Goal: Task Accomplishment & Management: Manage account settings

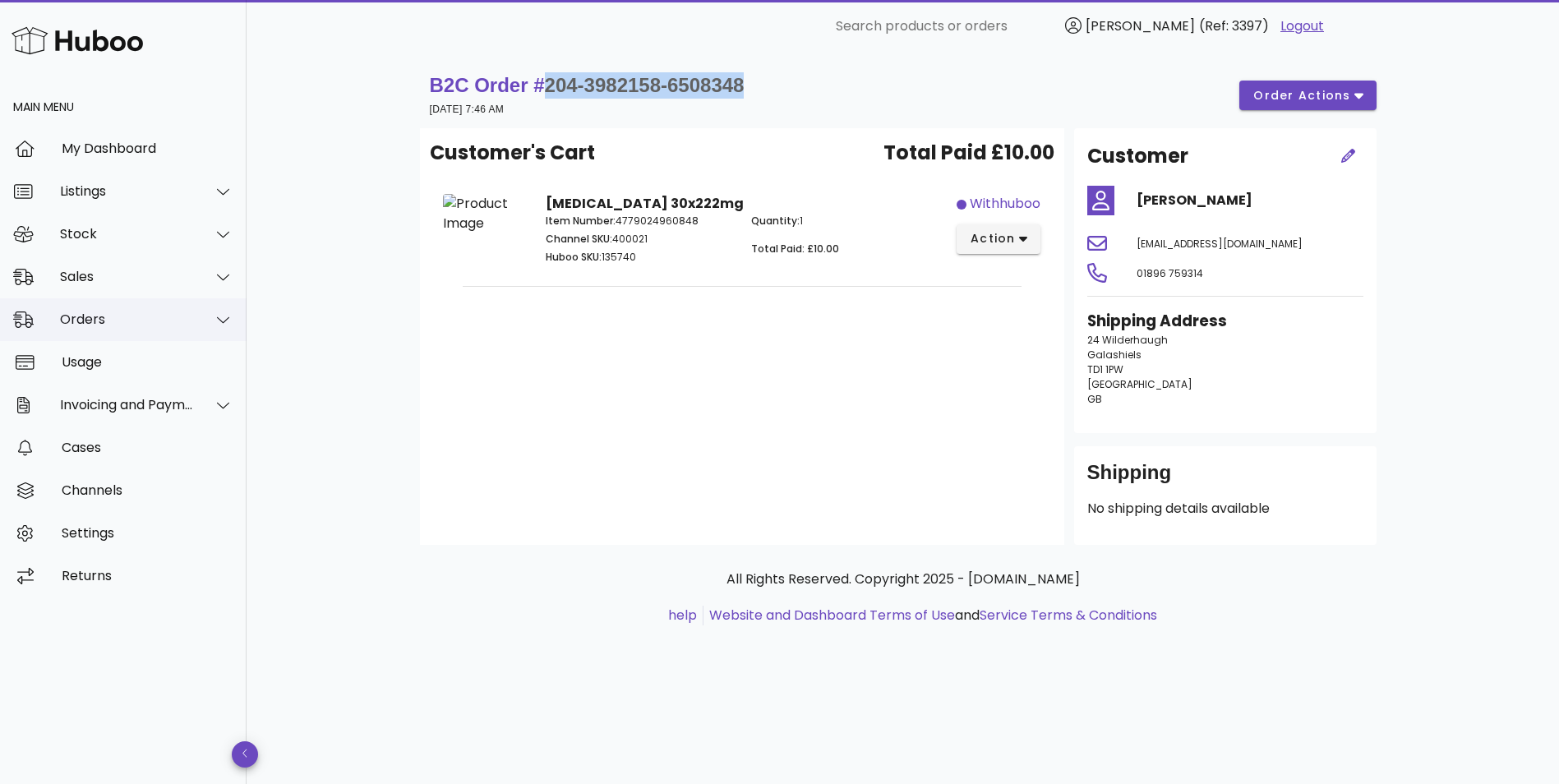
click at [84, 325] on div "Orders" at bounding box center [127, 319] width 134 height 16
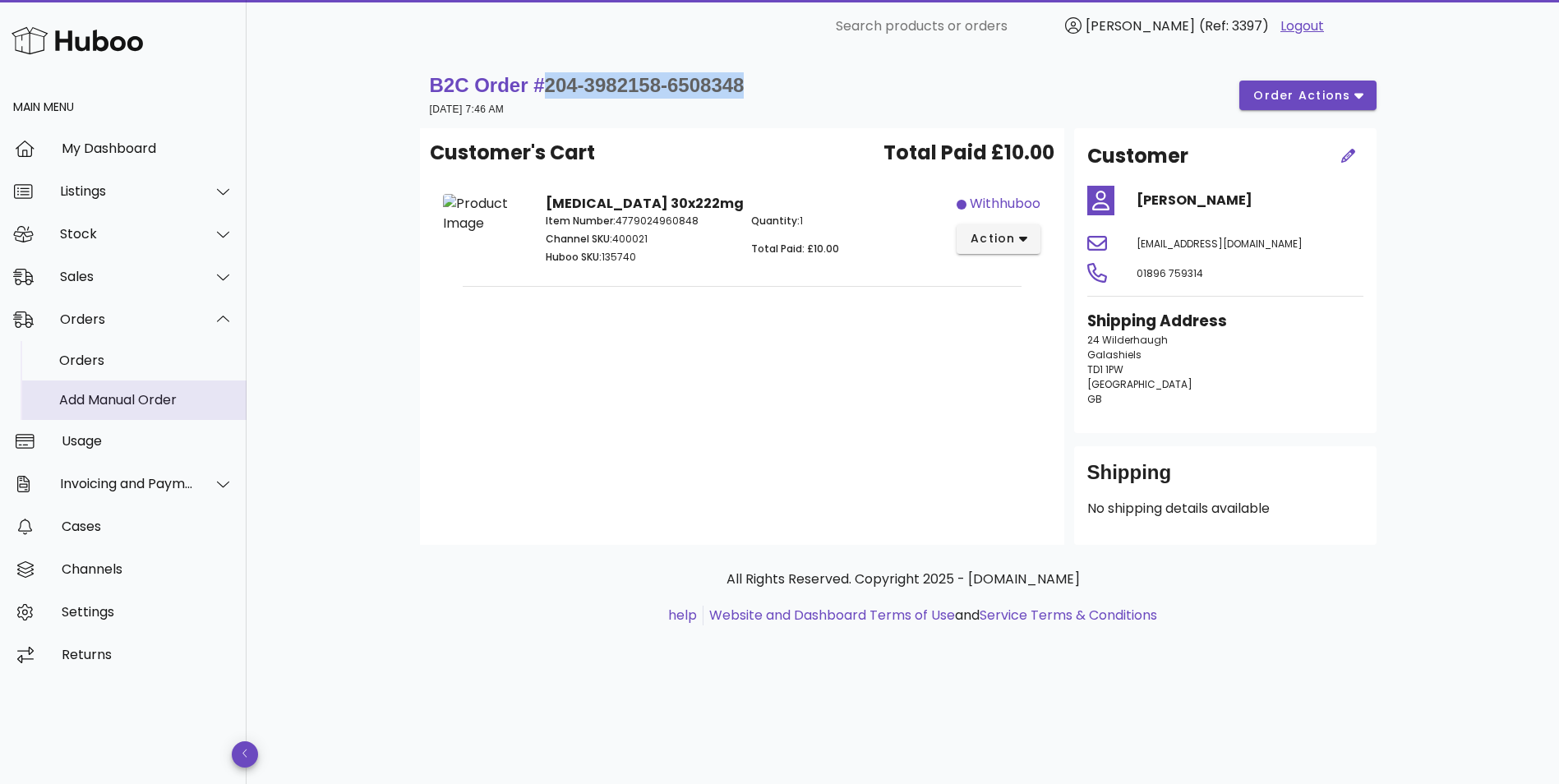
click at [86, 398] on div "Add Manual Order" at bounding box center [147, 399] width 175 height 16
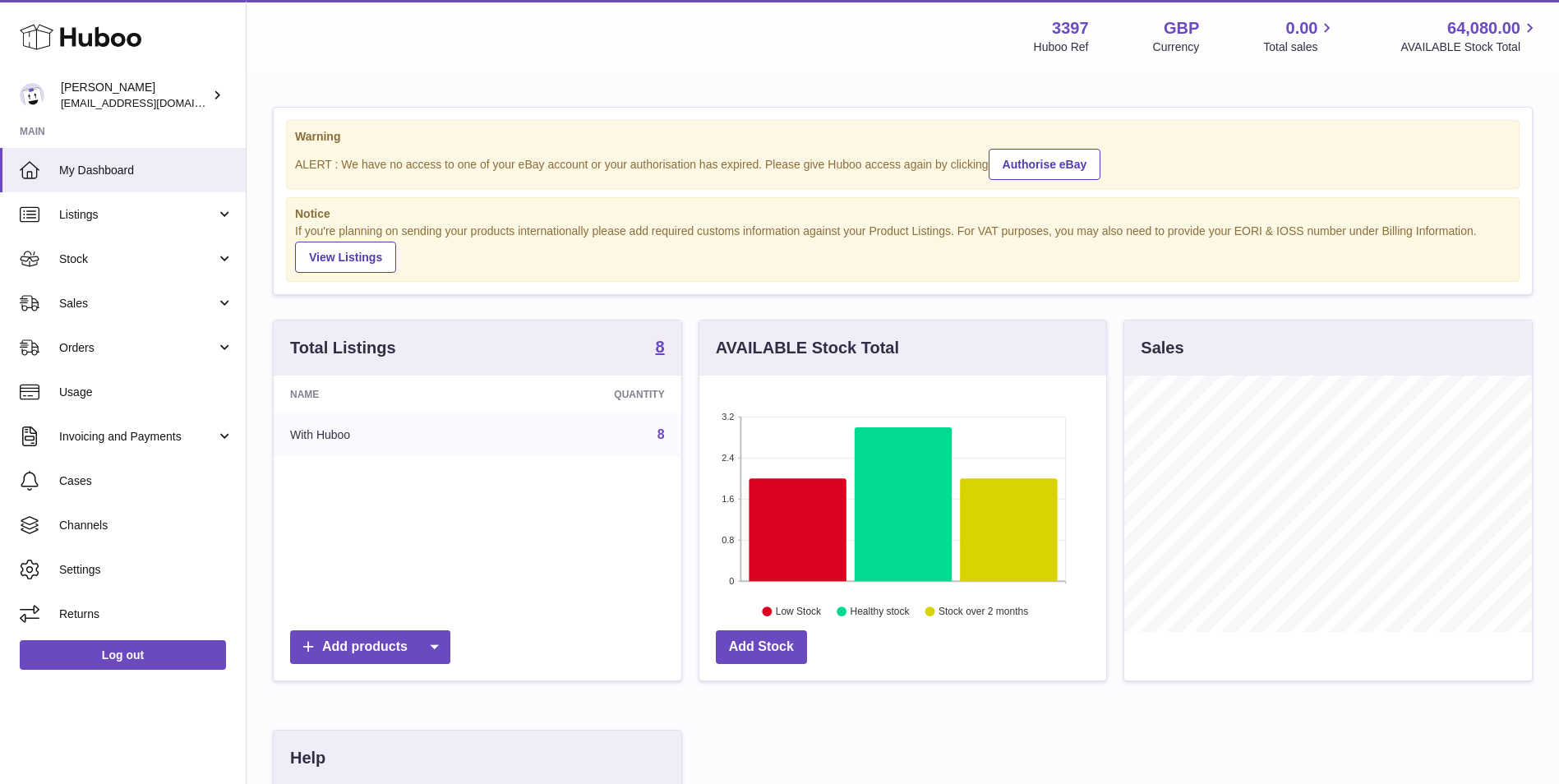
scroll to position [256, 407]
click at [162, 346] on span "Orders" at bounding box center [137, 347] width 157 height 16
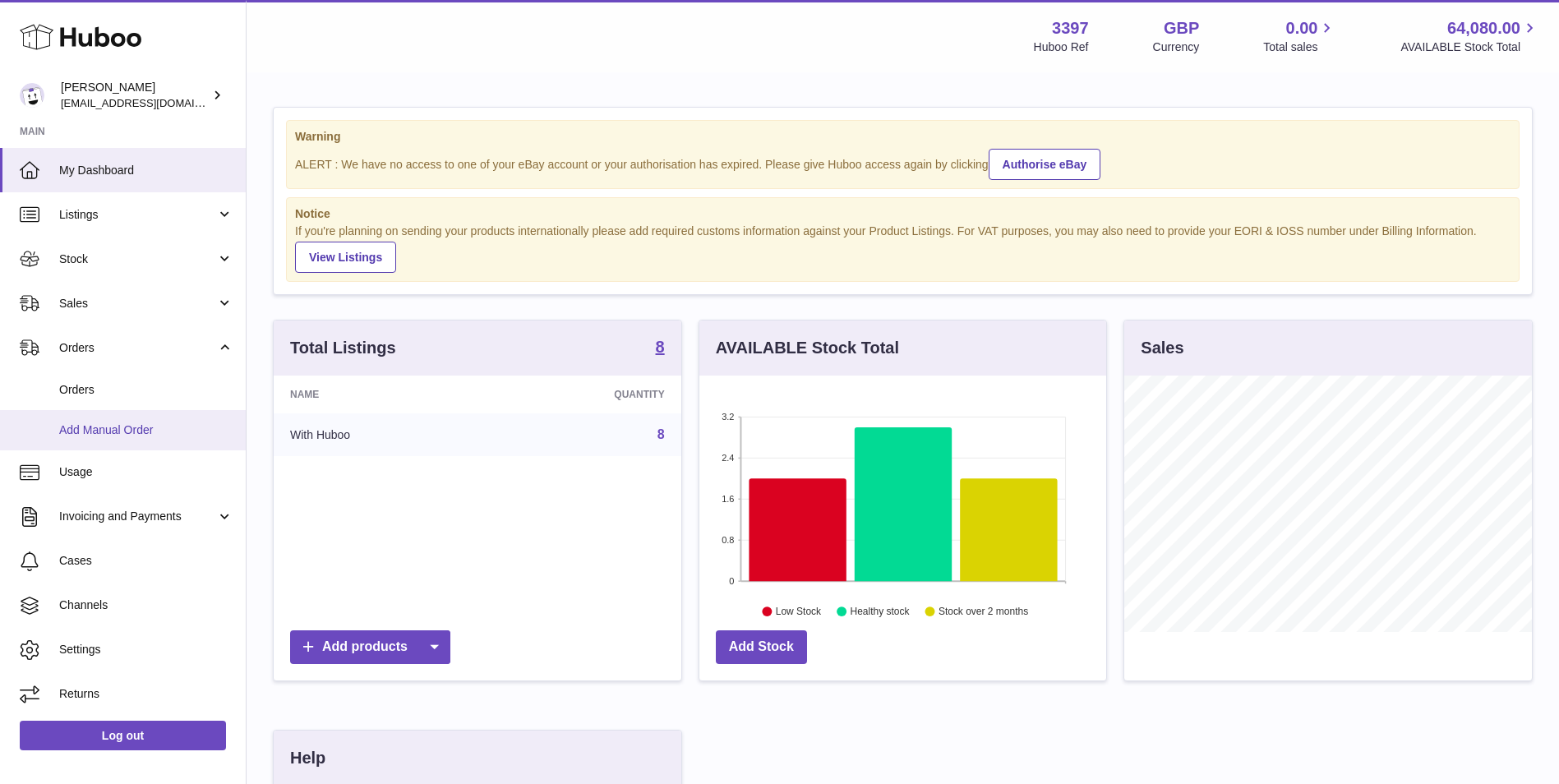
click at [135, 424] on span "Add Manual Order" at bounding box center [147, 430] width 175 height 16
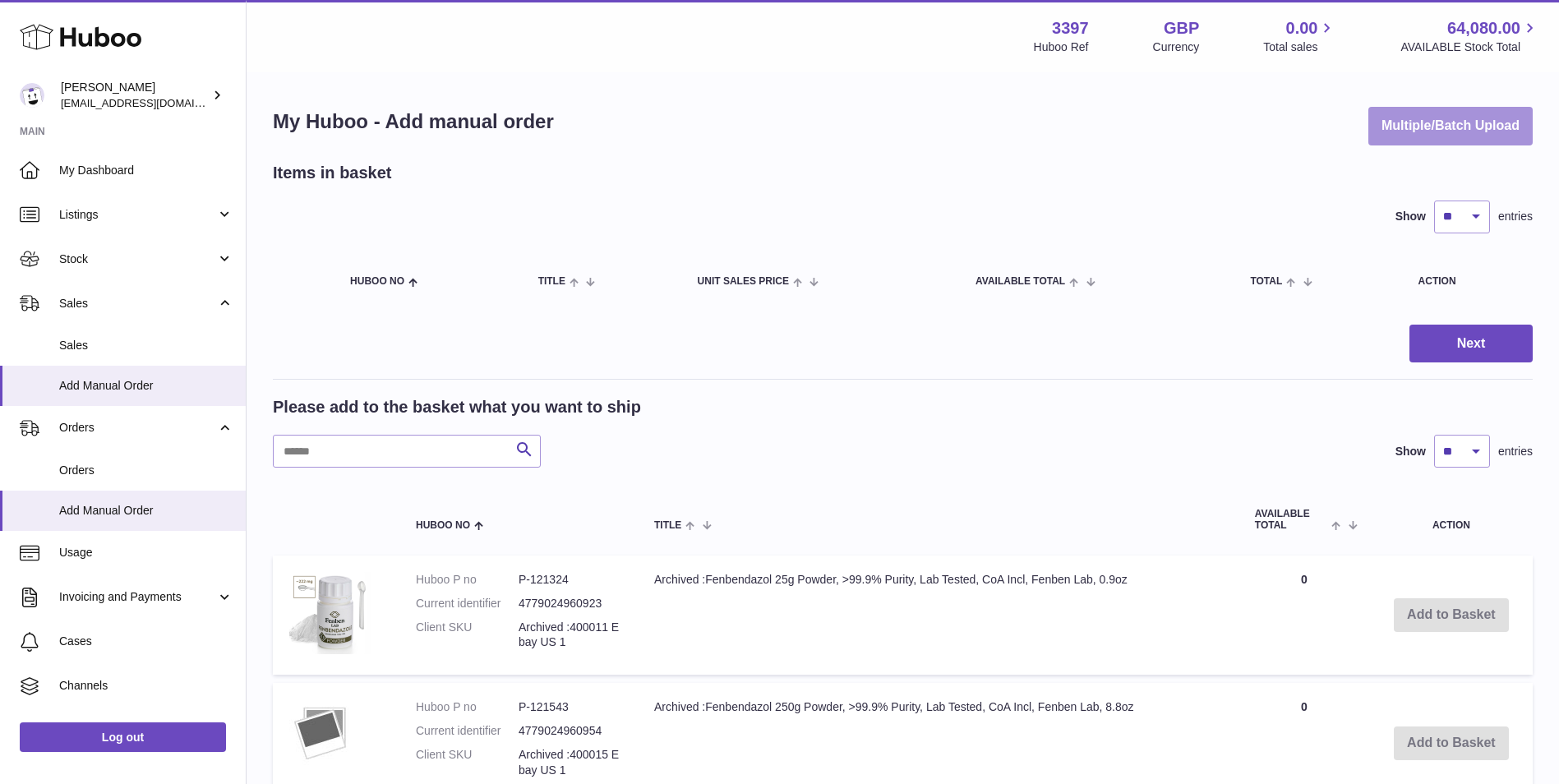
click at [1443, 115] on button "Multiple/Batch Upload" at bounding box center [1450, 126] width 164 height 38
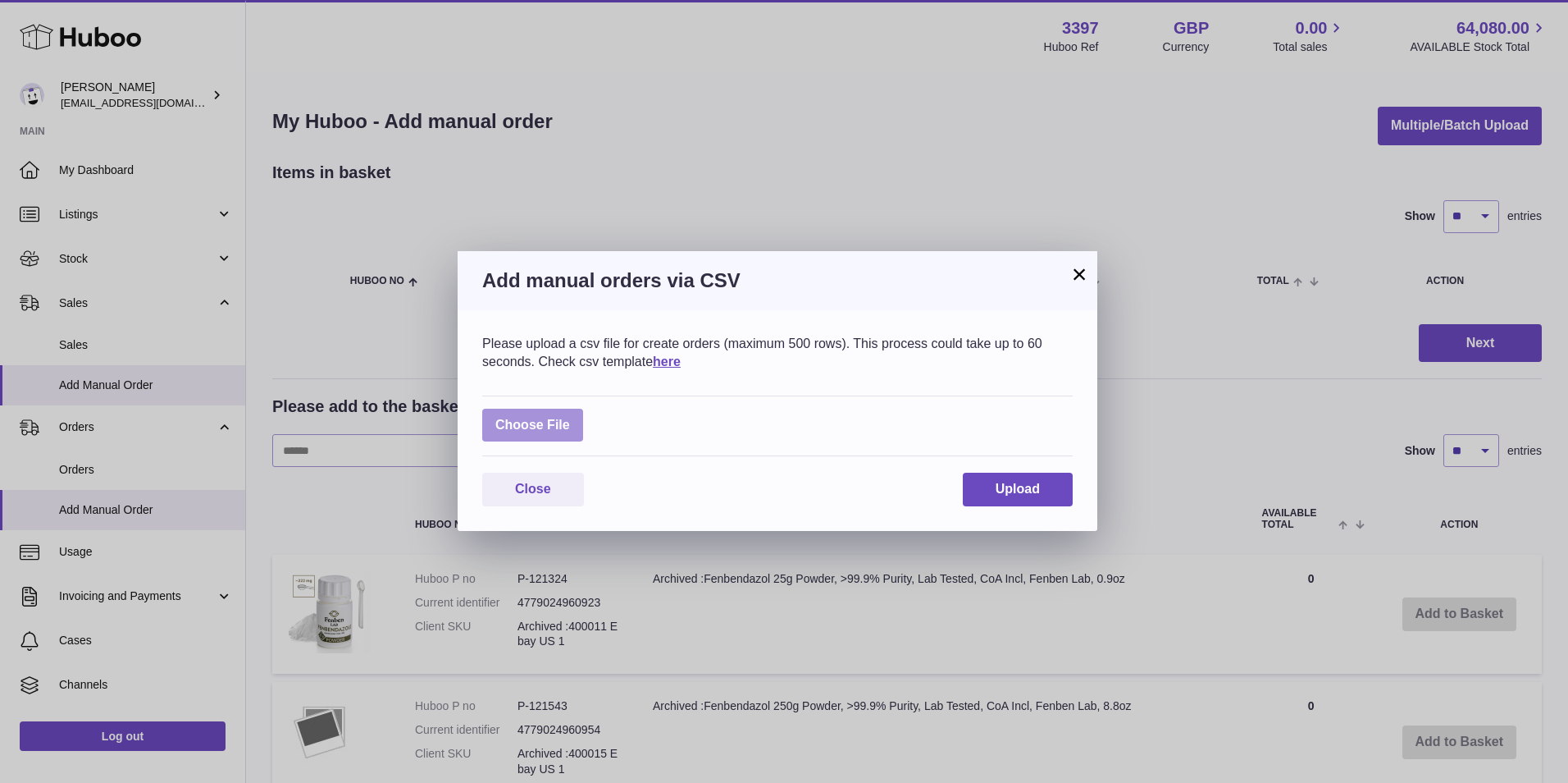
click at [548, 415] on label at bounding box center [533, 426] width 101 height 34
click at [570, 417] on input "file" at bounding box center [570, 417] width 1 height 1
type input "**********"
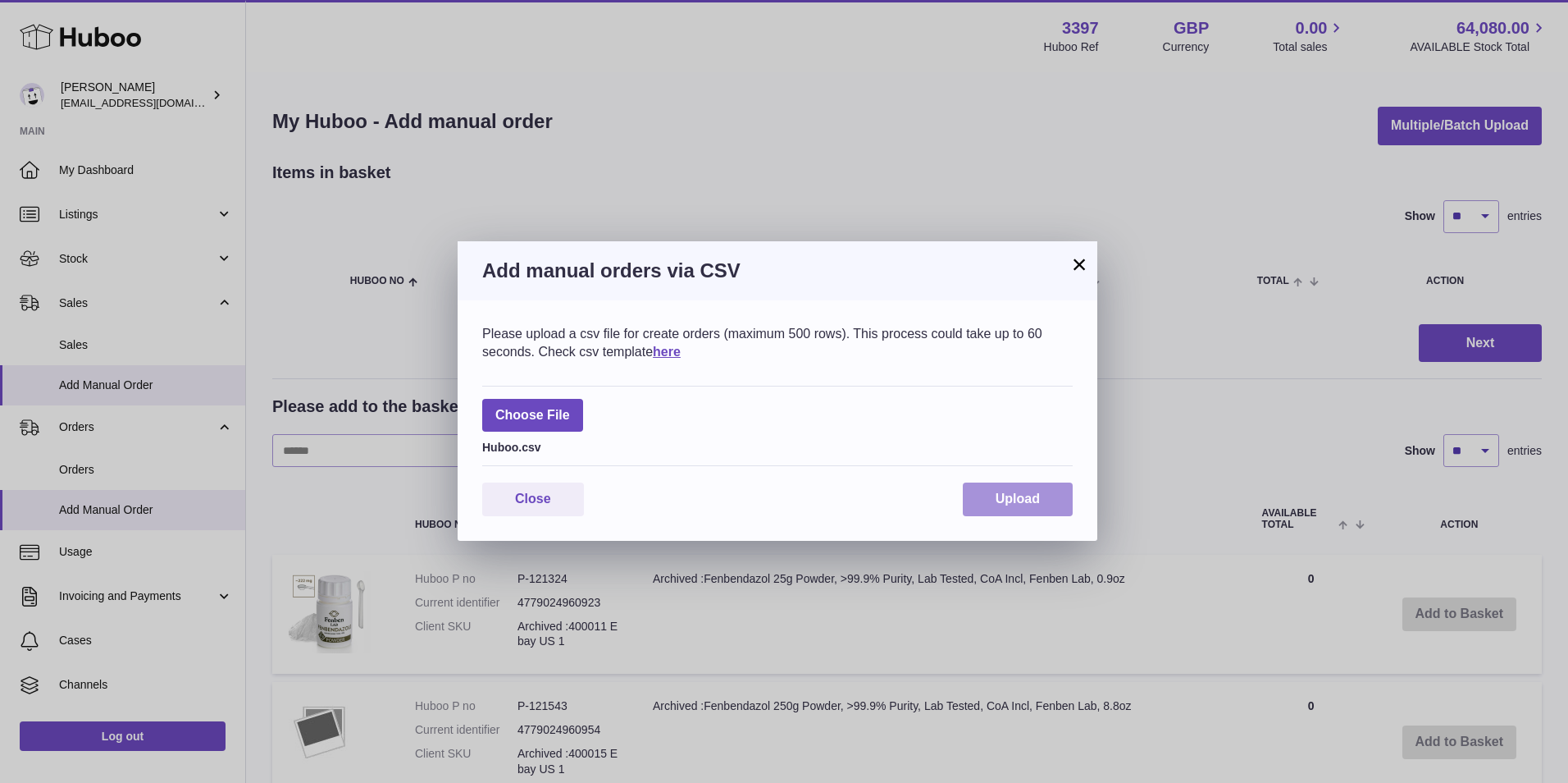
click at [993, 500] on button "Upload" at bounding box center [1017, 500] width 110 height 34
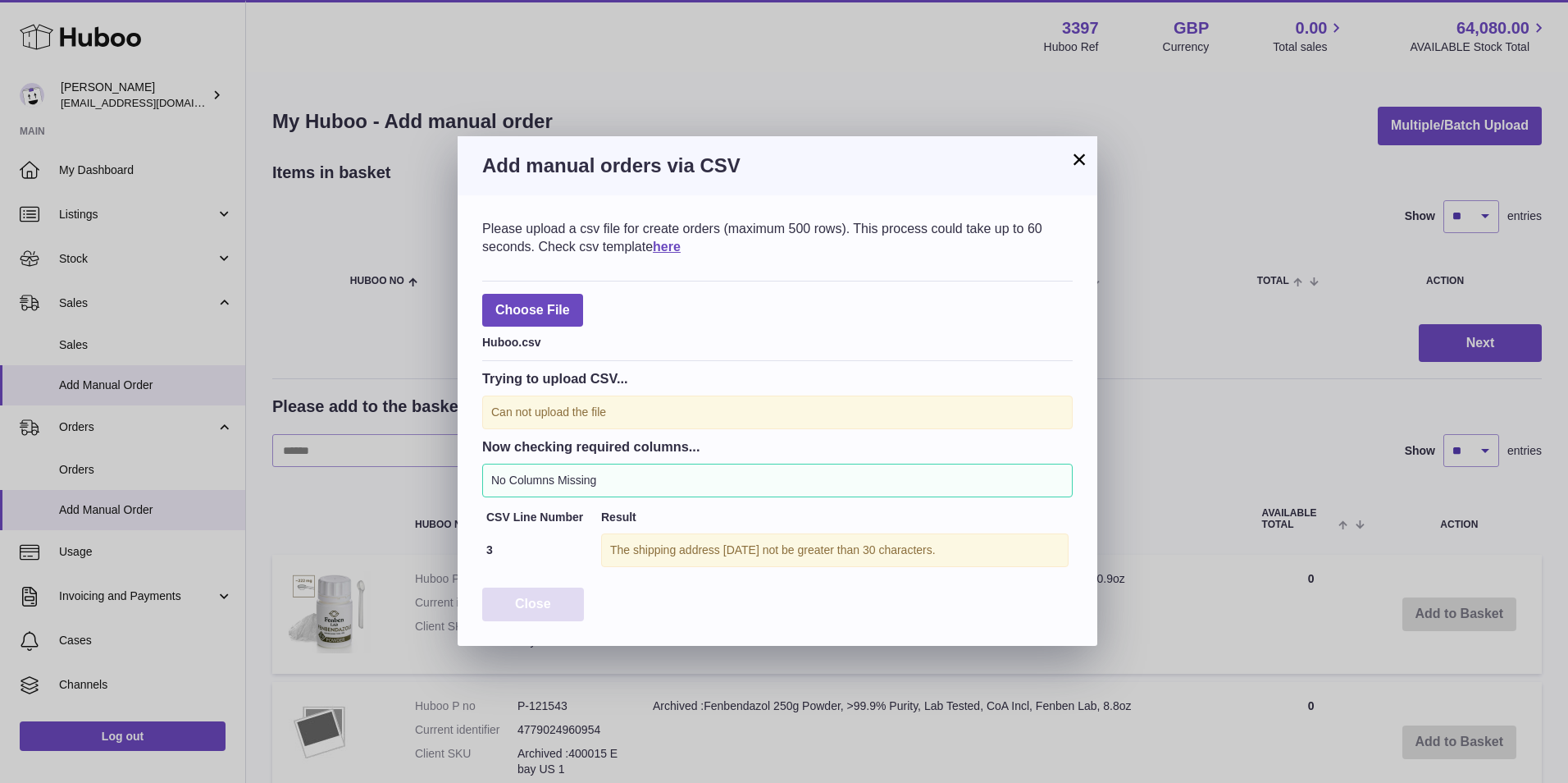
drag, startPoint x: 562, startPoint y: 603, endPoint x: 637, endPoint y: 601, distance: 75.0
click at [560, 603] on button "Close" at bounding box center [533, 605] width 102 height 34
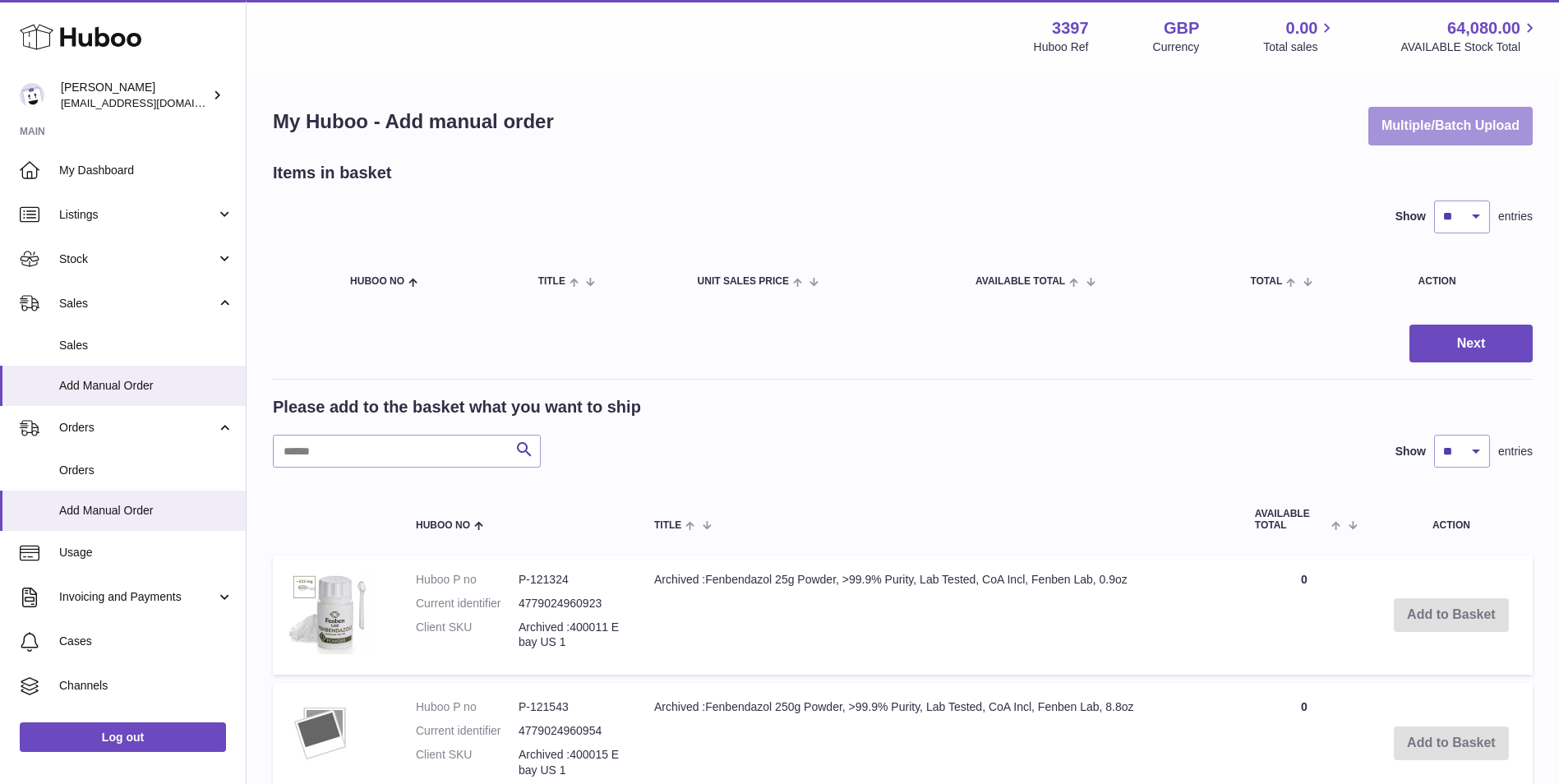
click at [1425, 132] on button "Multiple/Batch Upload" at bounding box center [1450, 126] width 164 height 38
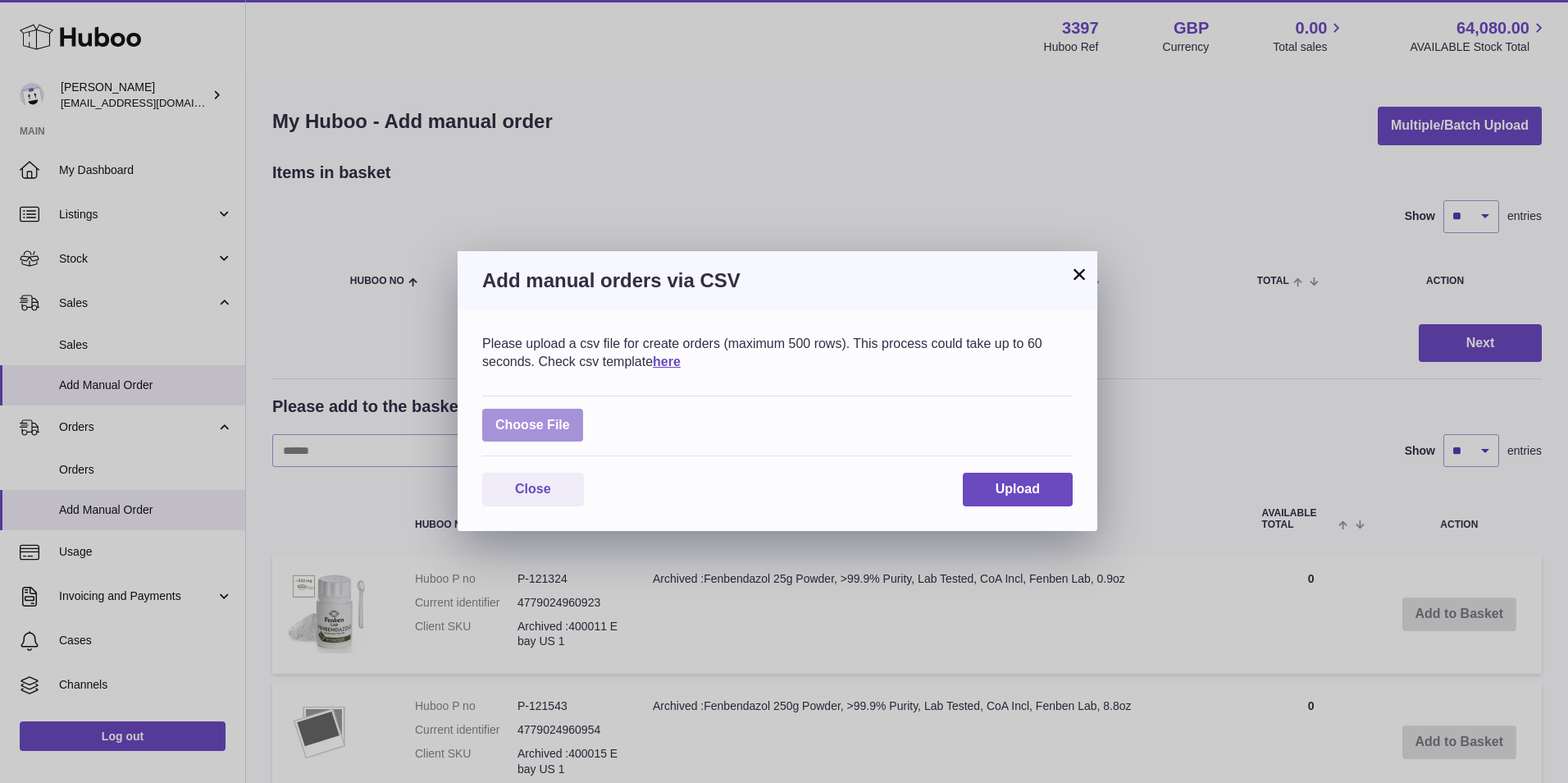
click at [537, 432] on label at bounding box center [533, 426] width 101 height 34
click at [570, 417] on input "file" at bounding box center [570, 417] width 1 height 1
type input "**********"
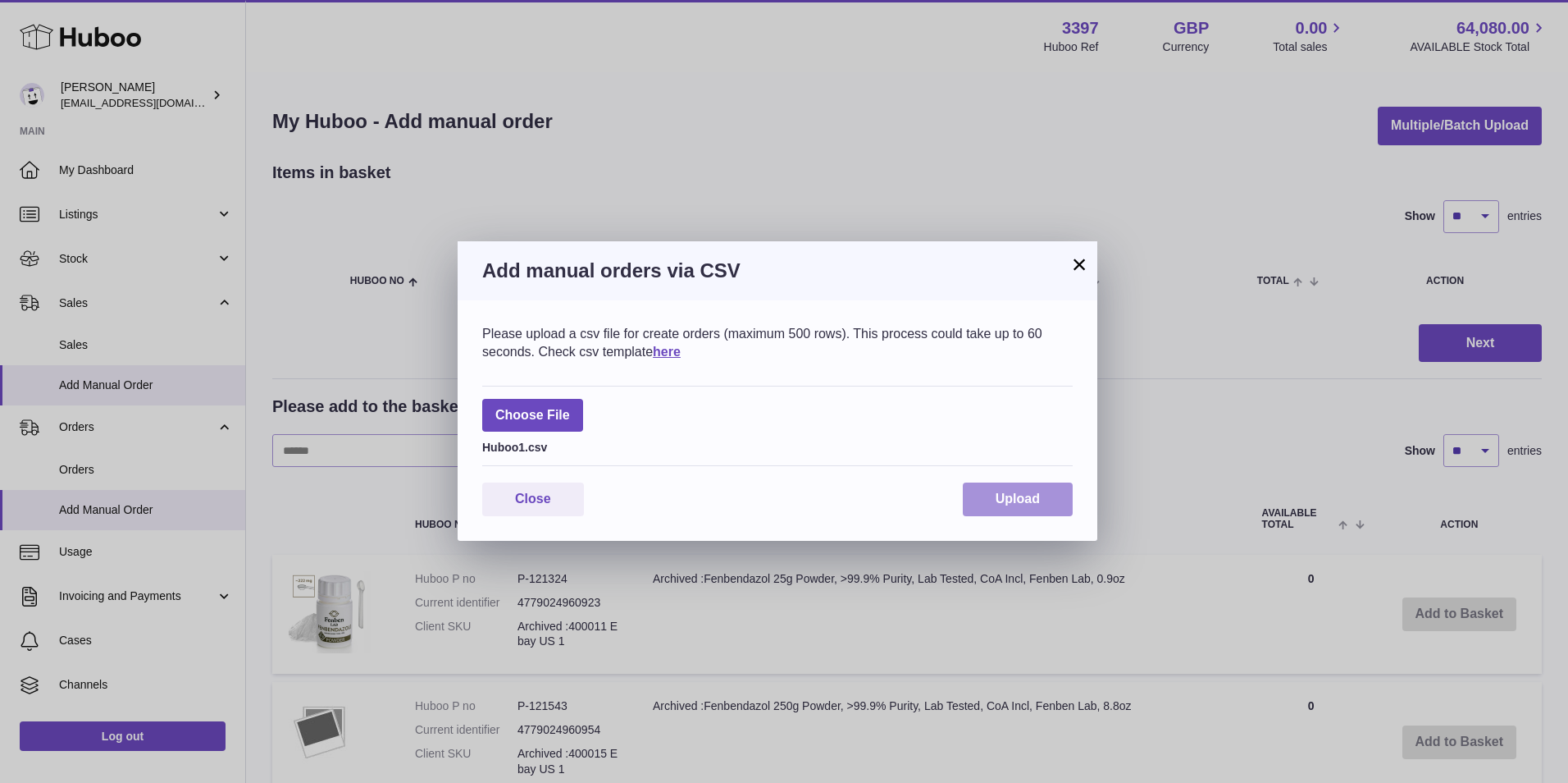
click at [1018, 493] on span "Upload" at bounding box center [1017, 498] width 44 height 14
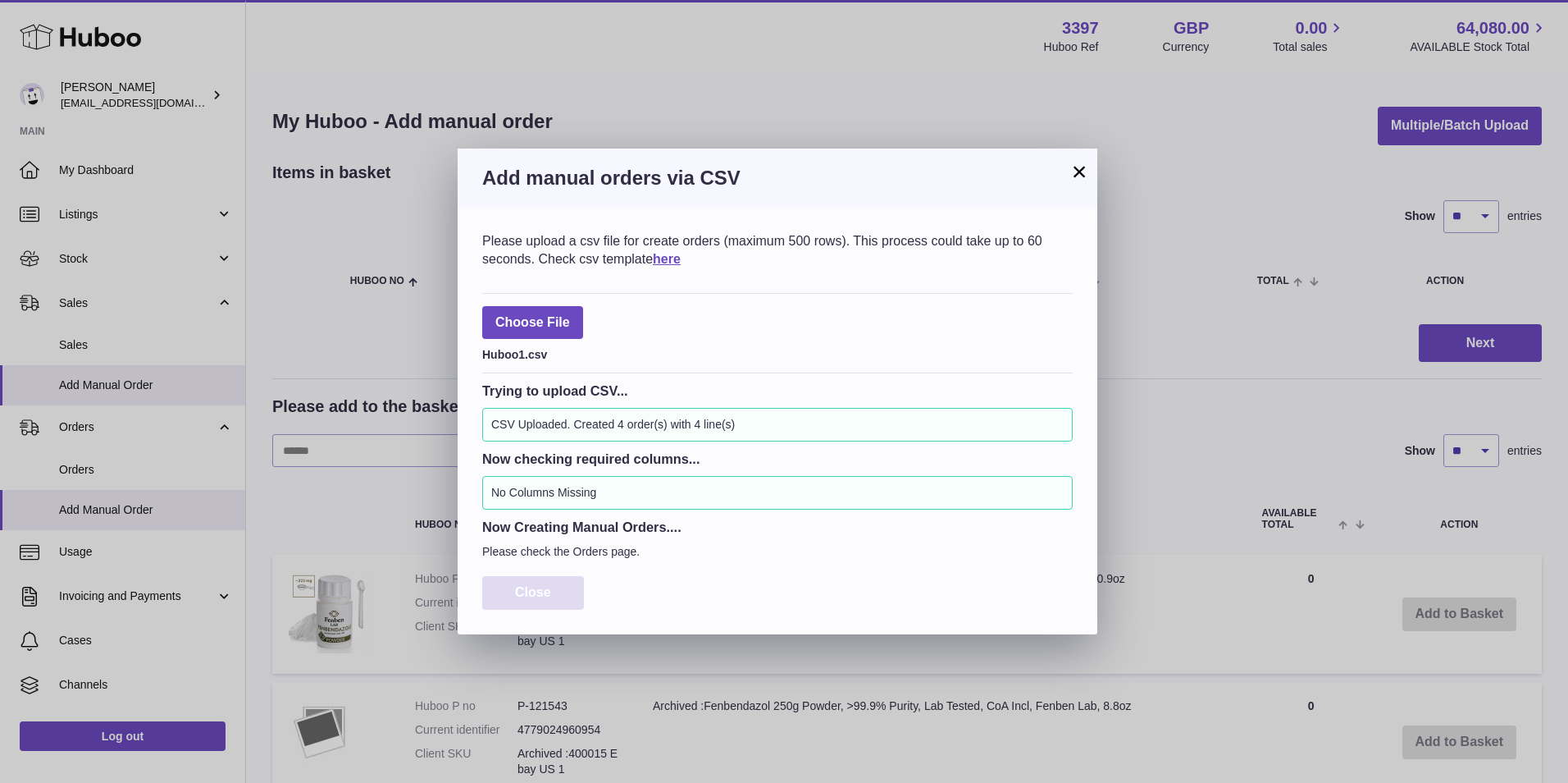
click at [538, 596] on span "Close" at bounding box center [533, 592] width 37 height 14
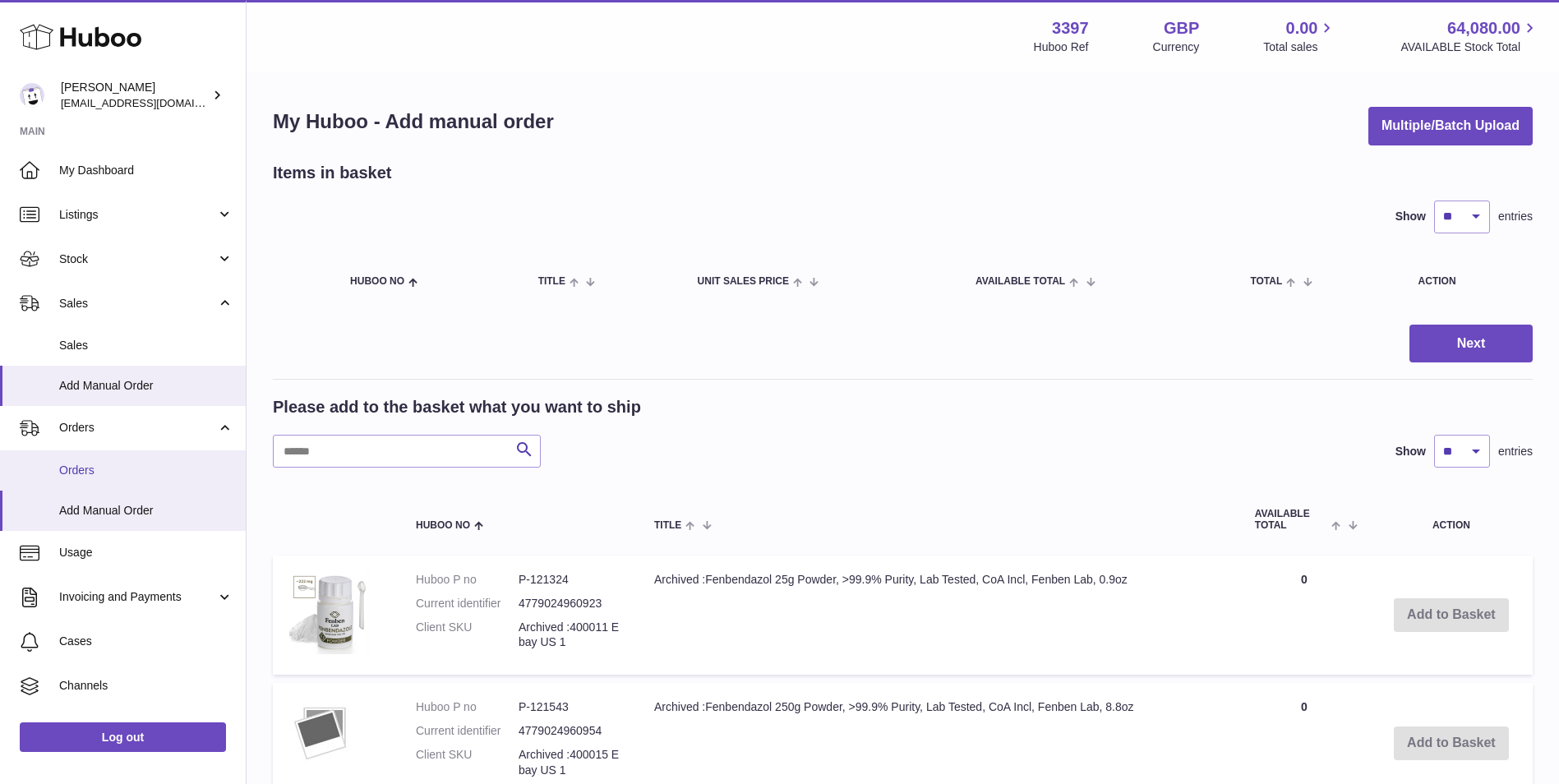
click at [108, 463] on span "Orders" at bounding box center [147, 470] width 175 height 16
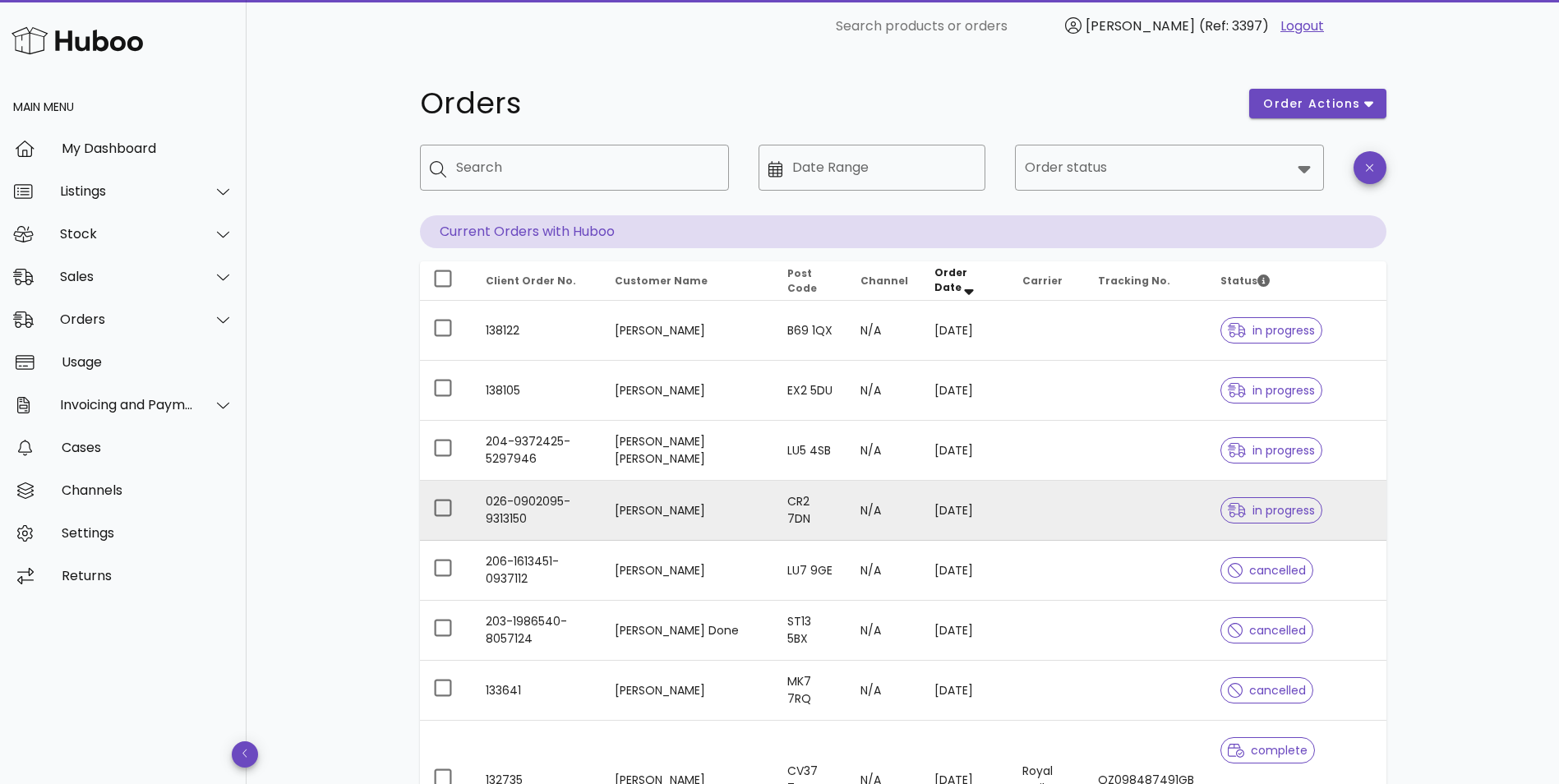
click at [677, 513] on td "Kerisha" at bounding box center [687, 511] width 172 height 60
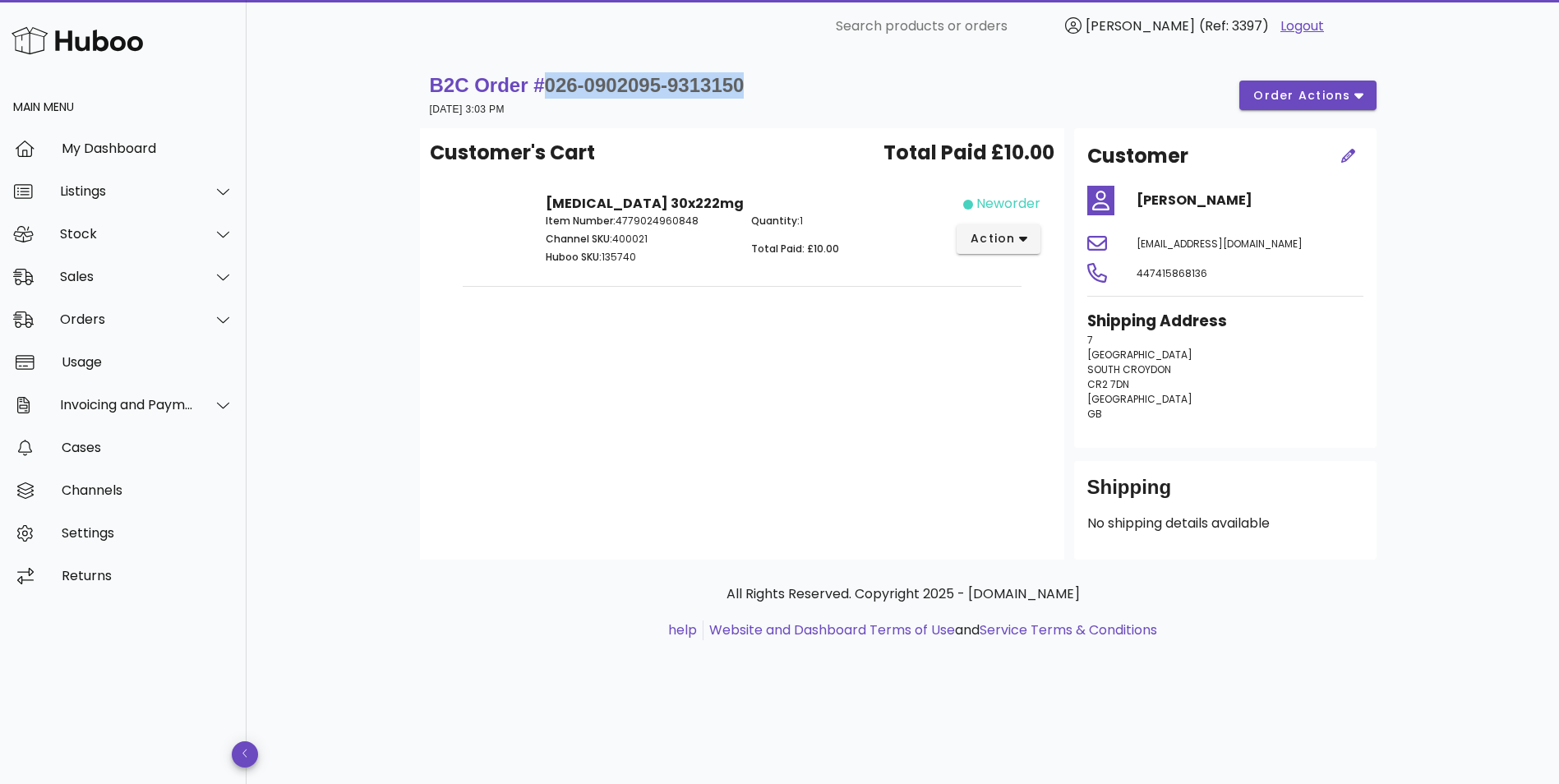
drag, startPoint x: 759, startPoint y: 84, endPoint x: 541, endPoint y: 89, distance: 218.1
click at [541, 89] on div "B2C Order # 026-0902095-9313150 20 August 2025 at 3:03 PM order actions" at bounding box center [903, 95] width 947 height 46
copy span "026-0902095-9313150"
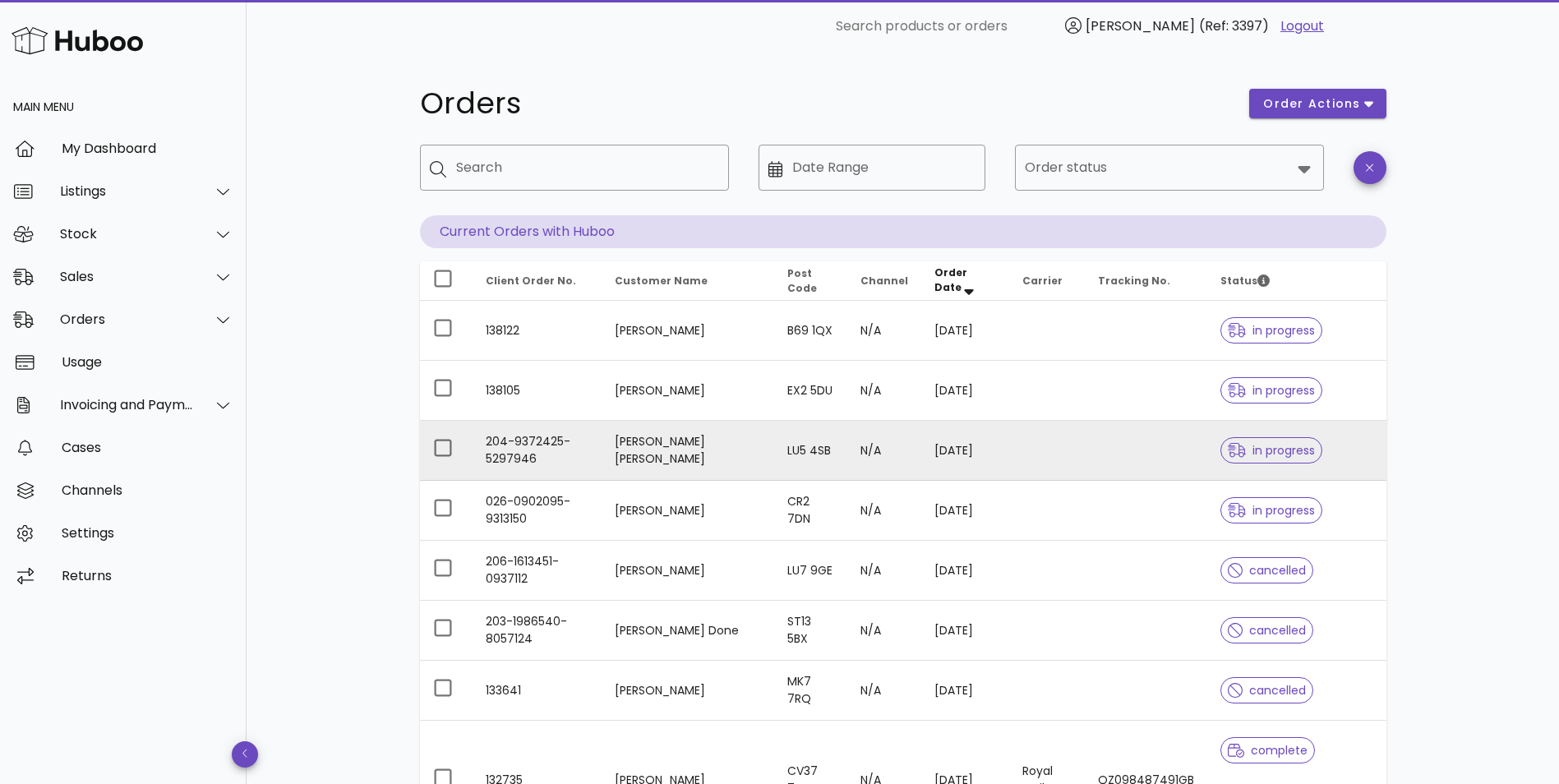
click at [659, 444] on td "PETER JOHN BOWLER" at bounding box center [687, 451] width 172 height 60
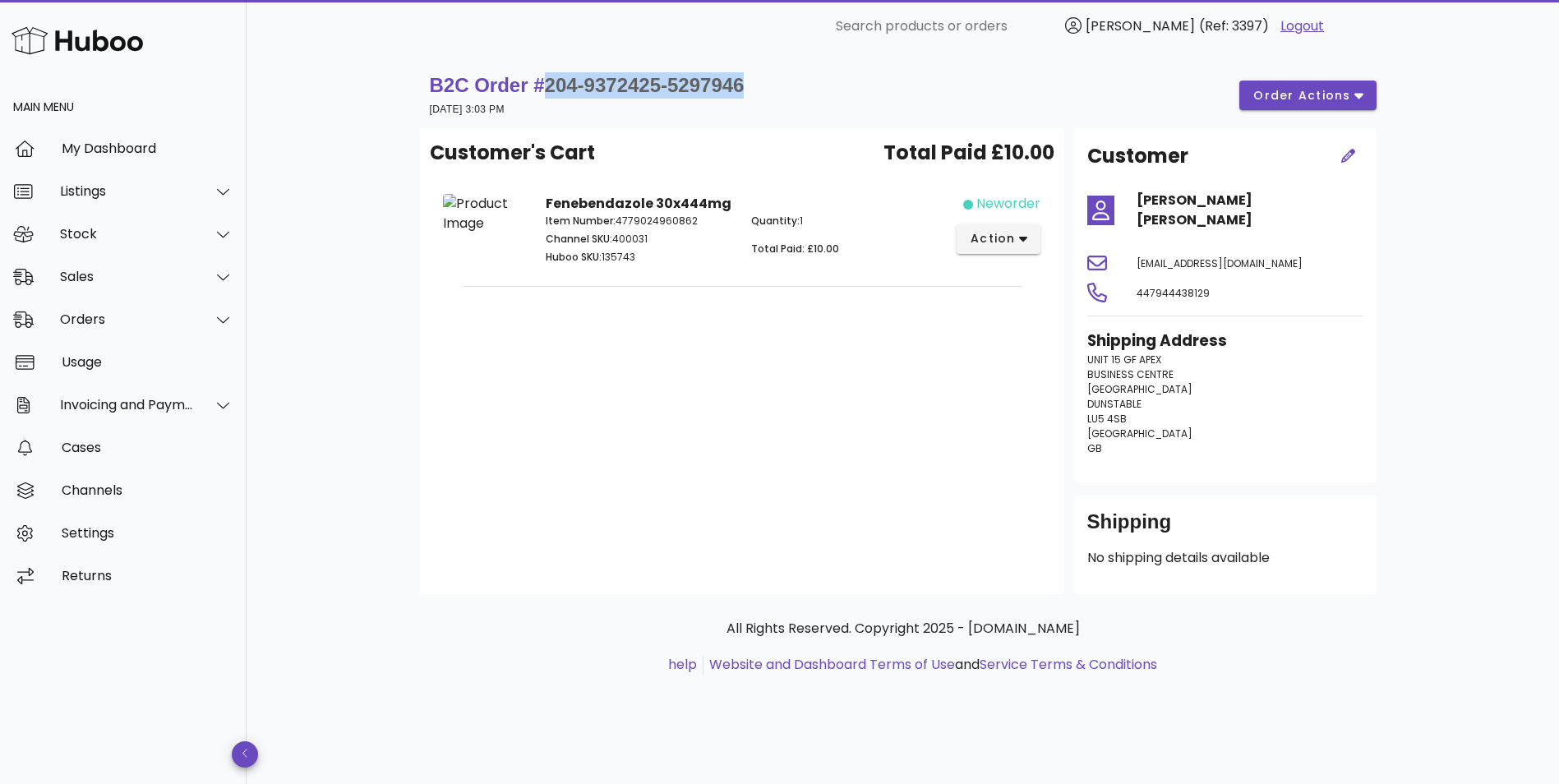
drag, startPoint x: 764, startPoint y: 81, endPoint x: 545, endPoint y: 83, distance: 219.0
click at [545, 83] on div "B2C Order # 204-9372425-5297946 20 August 2025 at 3:03 PM order actions" at bounding box center [903, 95] width 947 height 46
copy span "204-9372425-5297946"
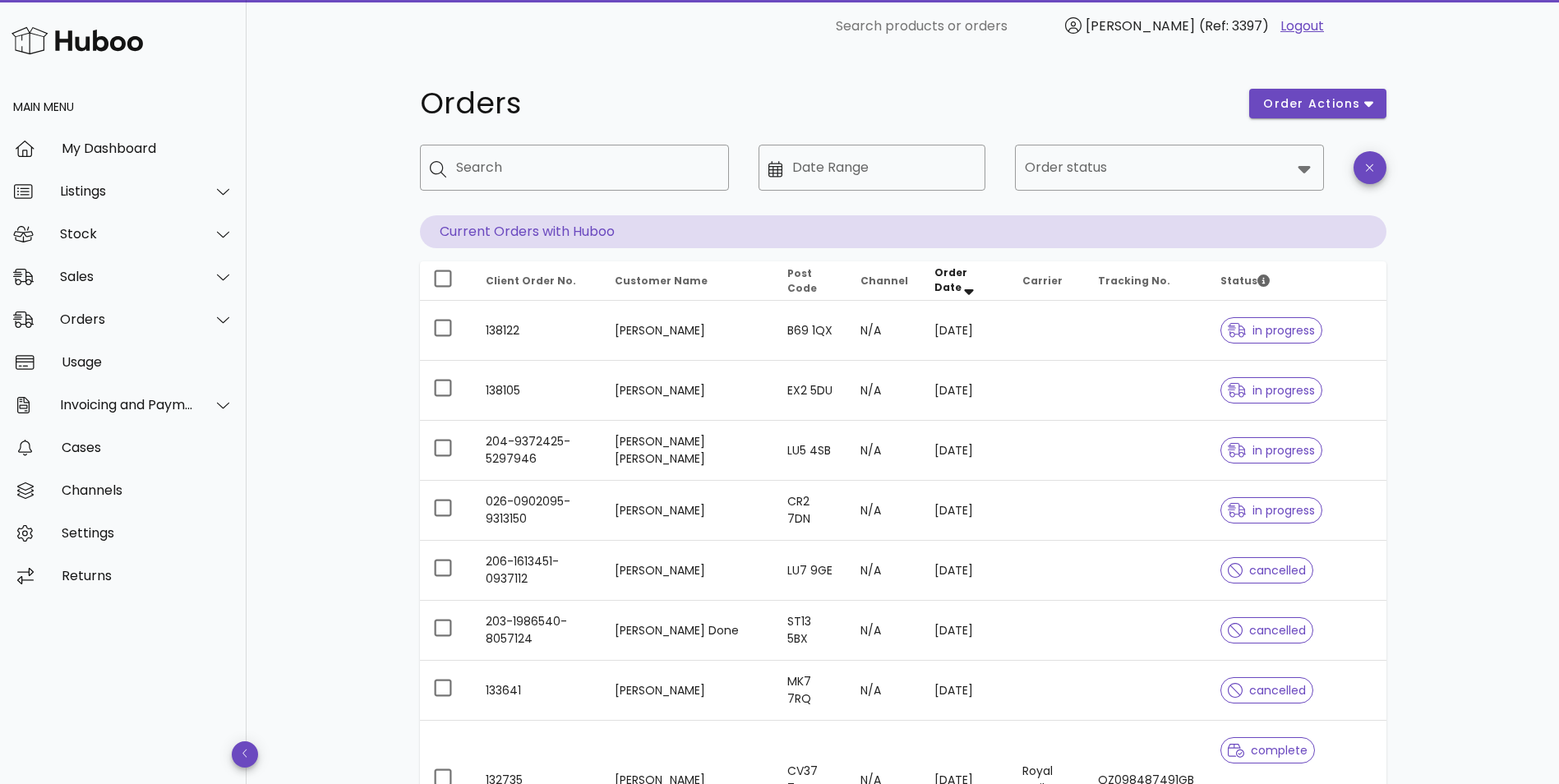
click at [657, 397] on td "Vivien Lennertz" at bounding box center [687, 391] width 172 height 60
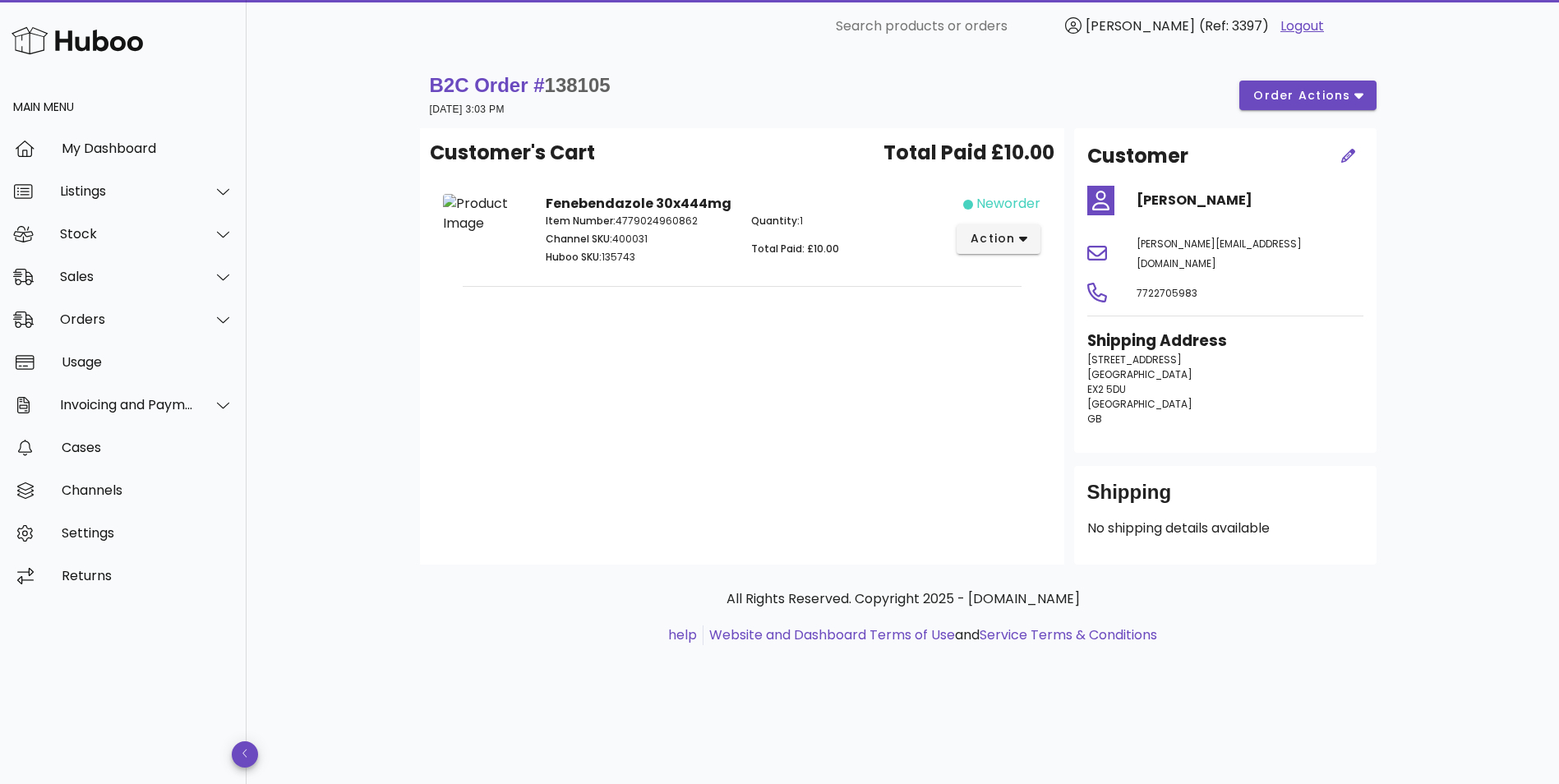
click at [582, 80] on span "138105" at bounding box center [578, 85] width 66 height 23
copy span "138105"
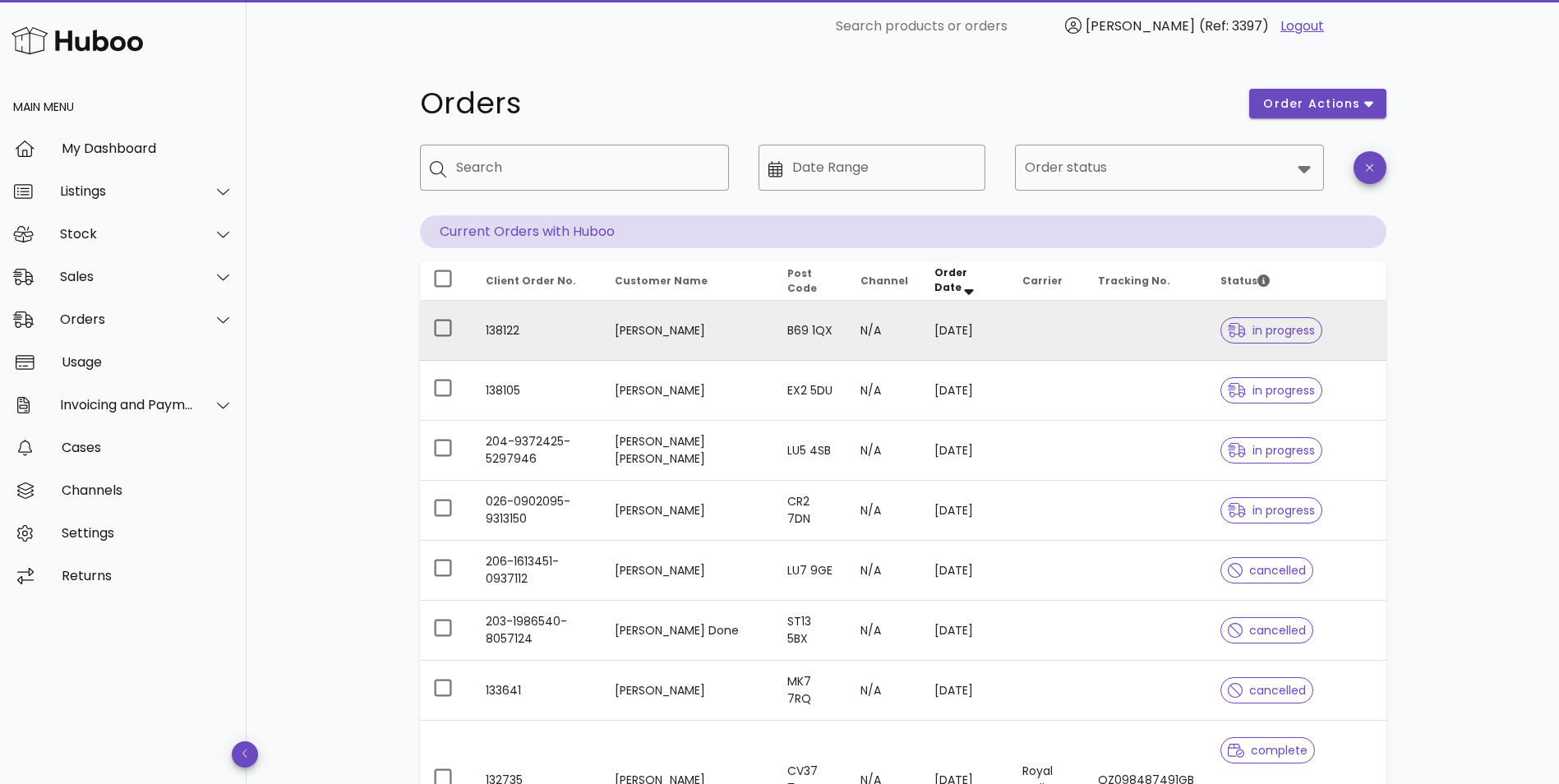
click at [694, 339] on td "Simon Worton" at bounding box center [687, 331] width 172 height 60
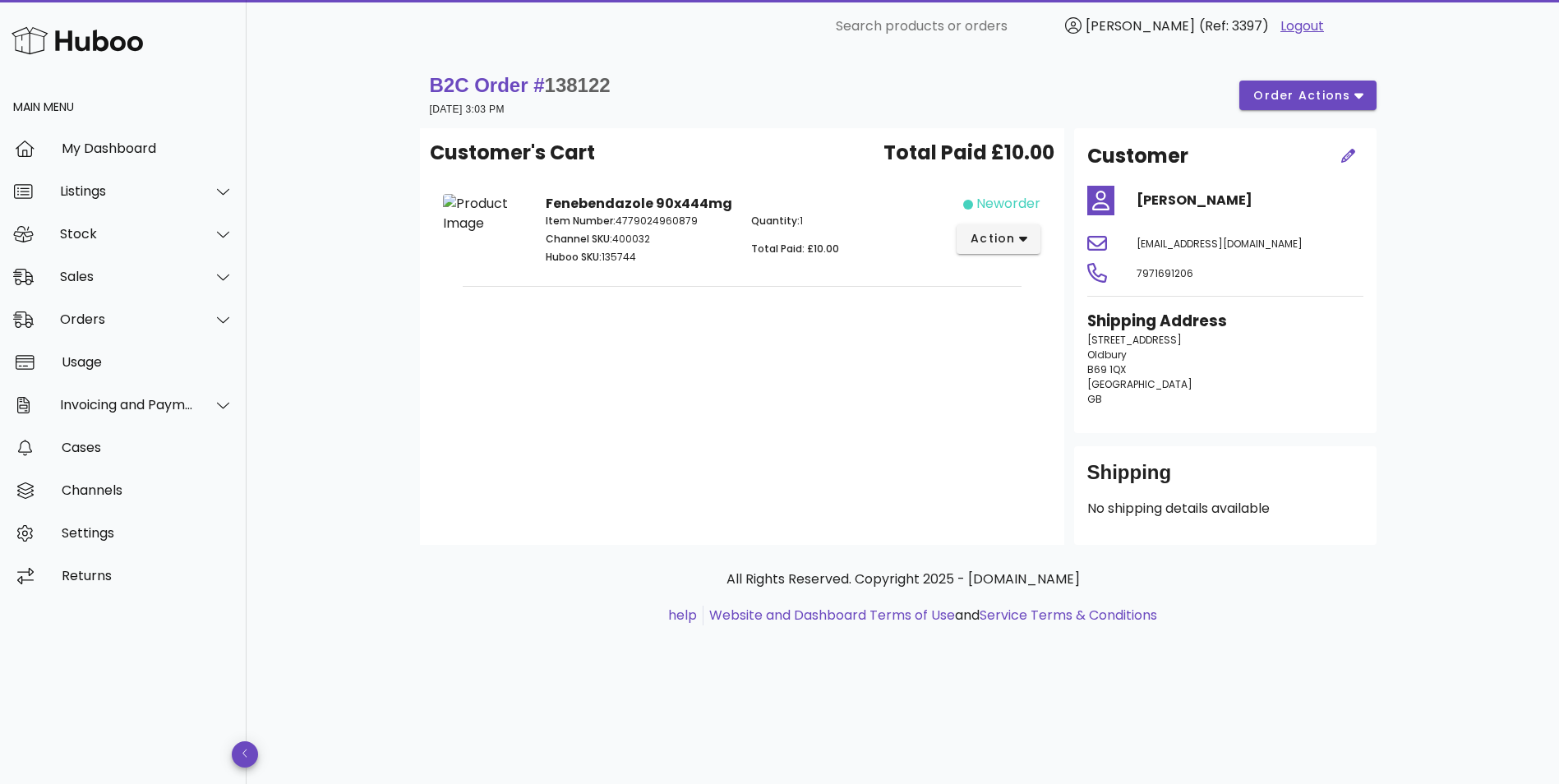
click at [583, 83] on span "138122" at bounding box center [578, 85] width 66 height 23
copy span "138122"
